Goal: Transaction & Acquisition: Purchase product/service

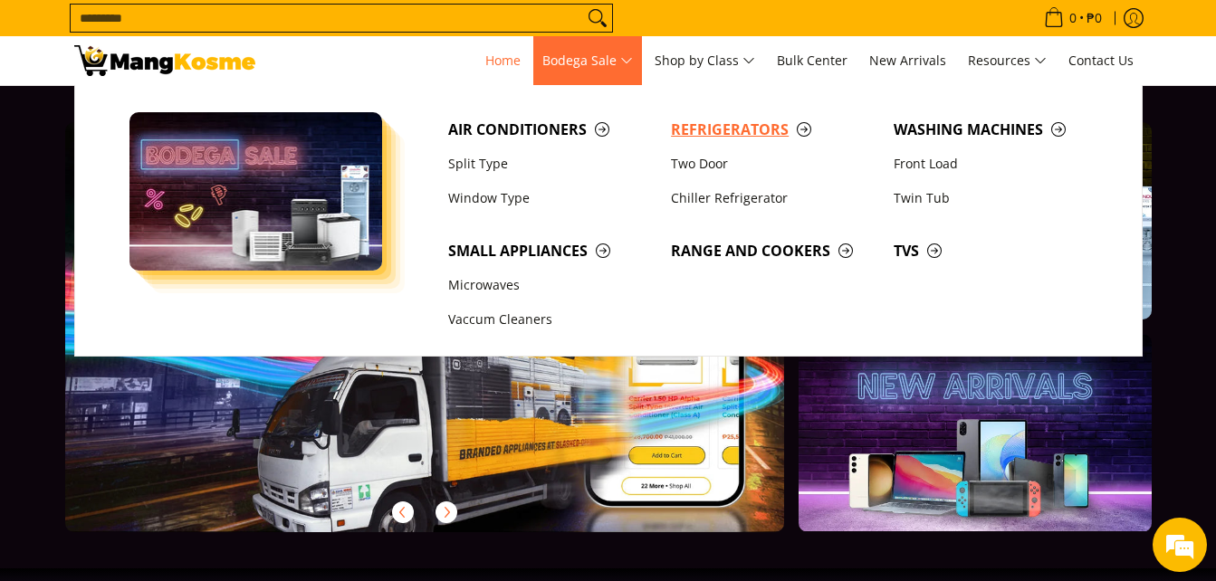
click at [752, 133] on span "Refrigerators" at bounding box center [773, 130] width 205 height 23
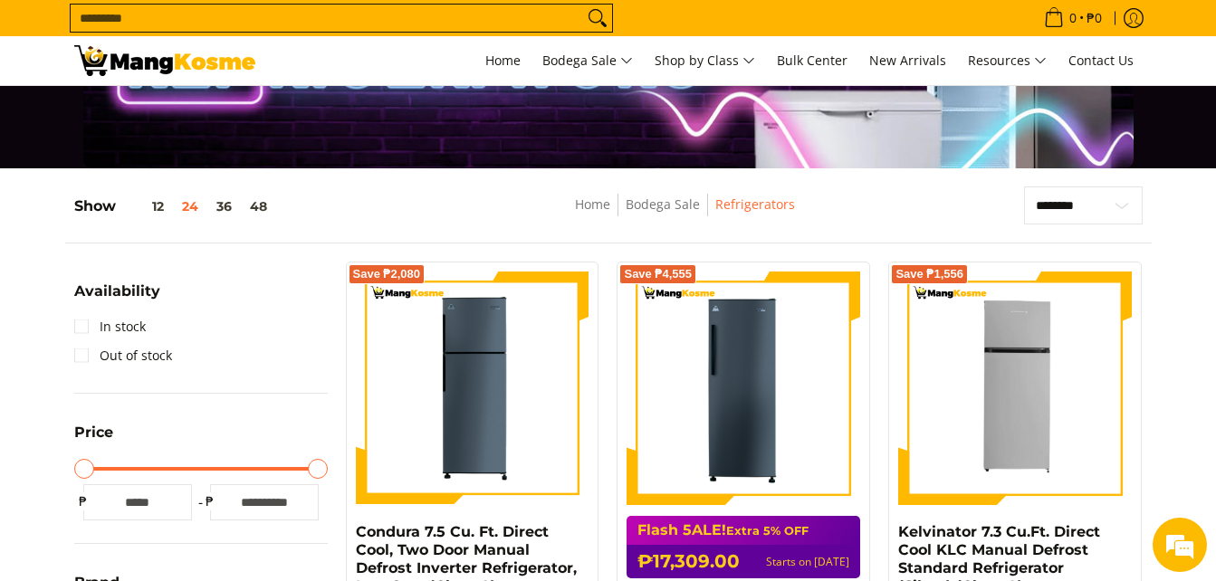
scroll to position [120, 0]
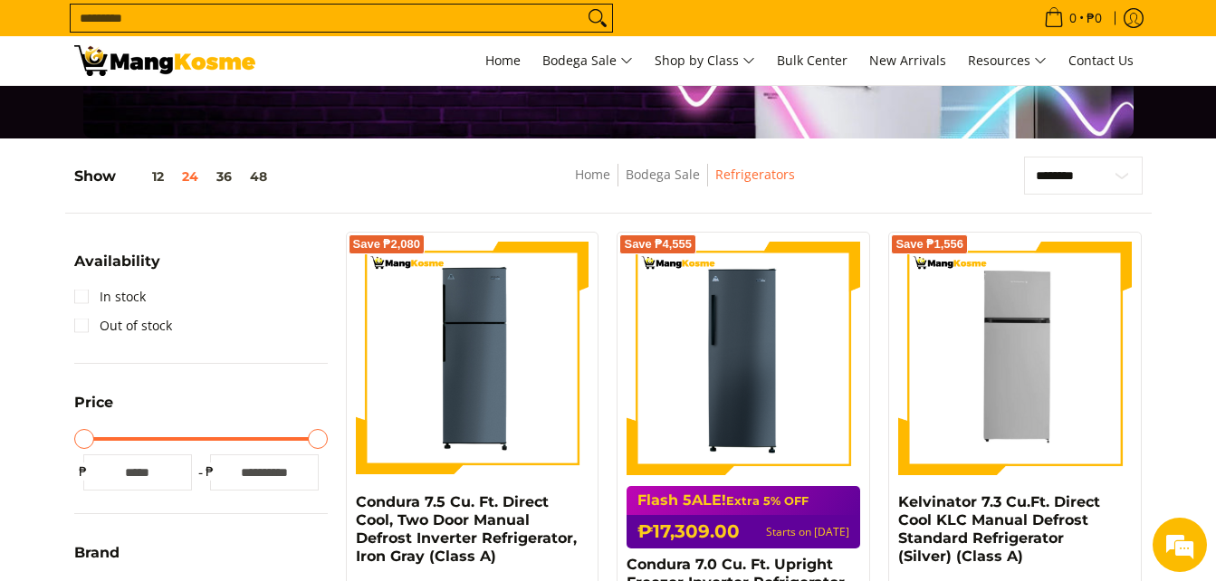
click at [1201, 34] on div "Search... 0 • ₱0 View cart Checkout" at bounding box center [608, 43] width 1216 height 86
